Goal: Task Accomplishment & Management: Use online tool/utility

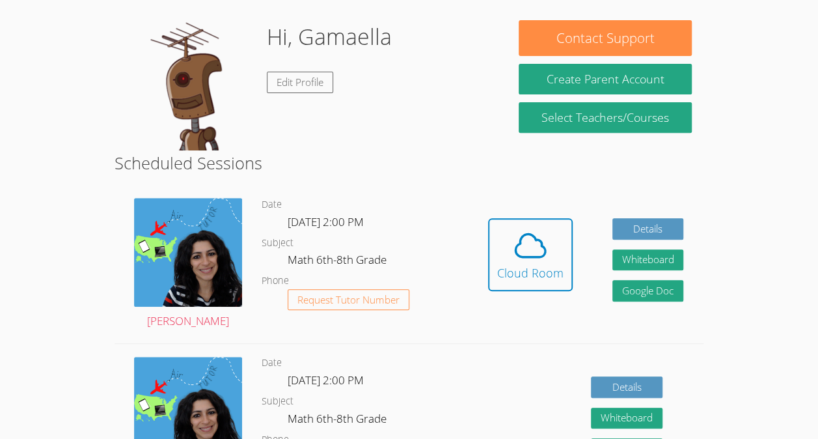
scroll to position [191, 0]
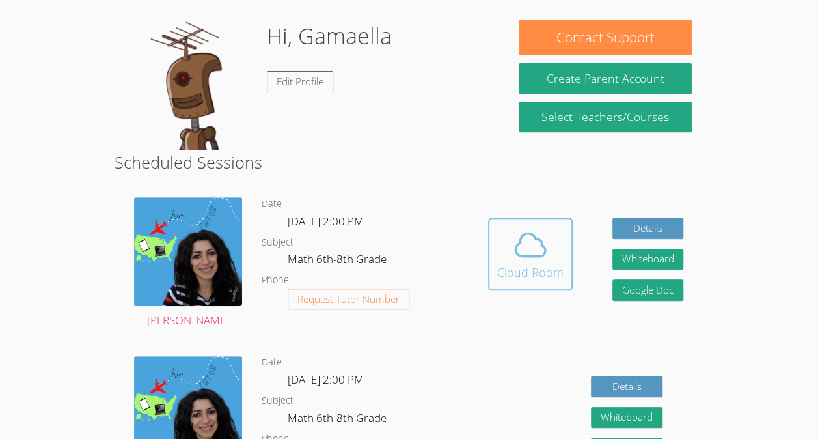
click at [517, 263] on icon at bounding box center [530, 245] width 36 height 36
click at [542, 258] on icon at bounding box center [530, 245] width 36 height 36
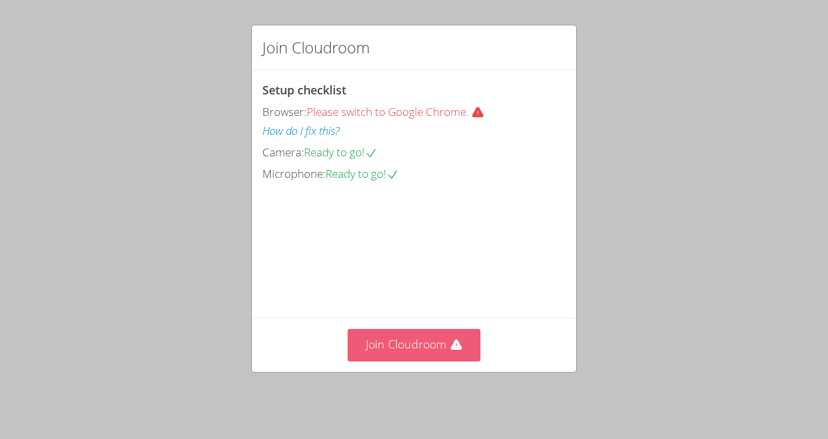
click at [423, 351] on button "Join Cloudroom" at bounding box center [414, 345] width 133 height 32
click at [443, 342] on button "Join Cloudroom" at bounding box center [414, 345] width 133 height 32
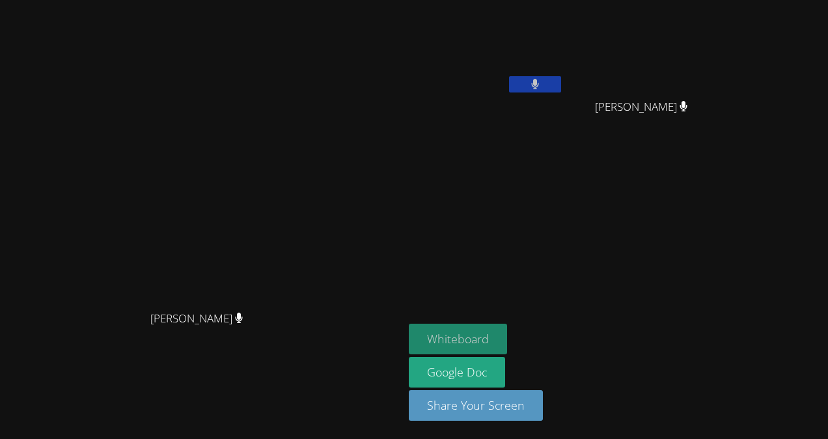
click at [507, 328] on button "Whiteboard" at bounding box center [458, 338] width 98 height 31
click at [564, 48] on video at bounding box center [486, 48] width 155 height 87
